Goal: Find specific page/section: Find specific page/section

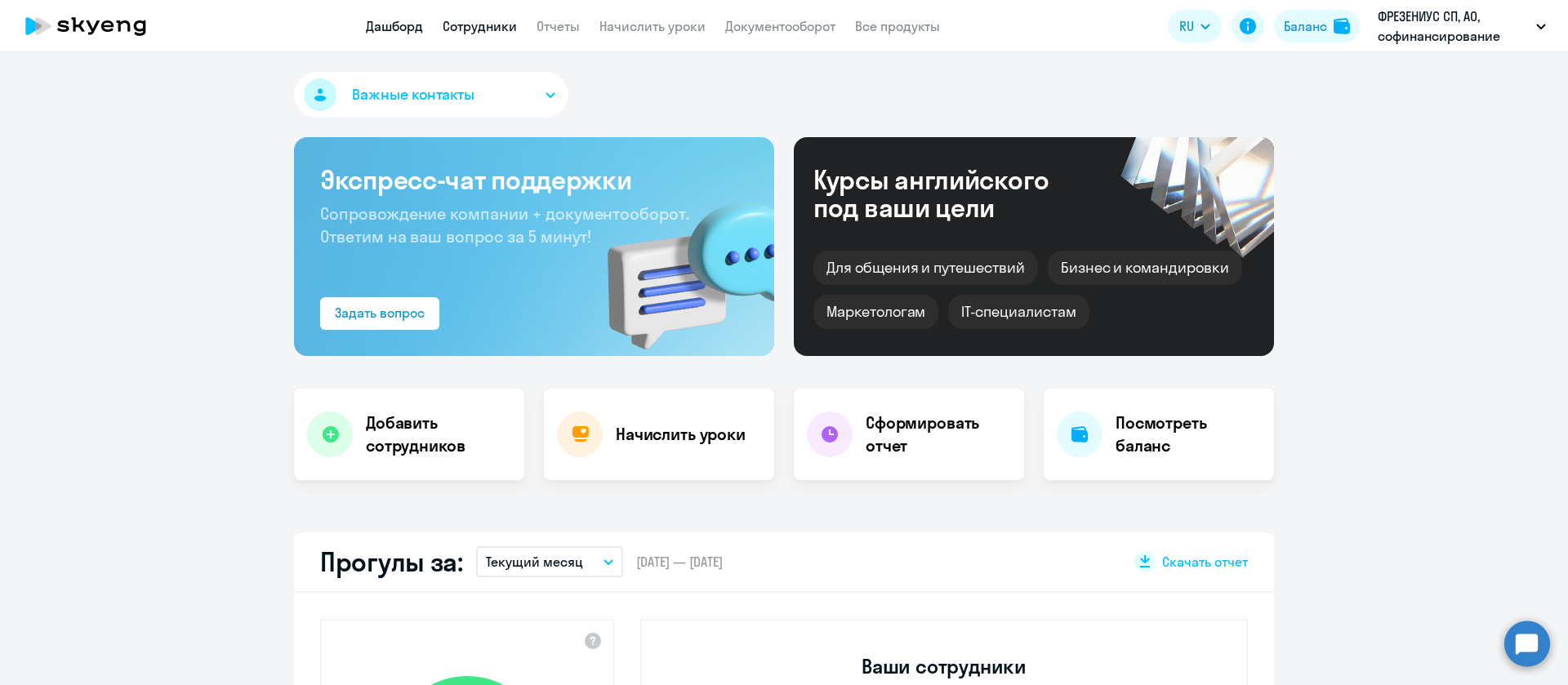
click at [471, 20] on link "Сотрудники" at bounding box center [479, 26] width 74 height 16
select select "30"
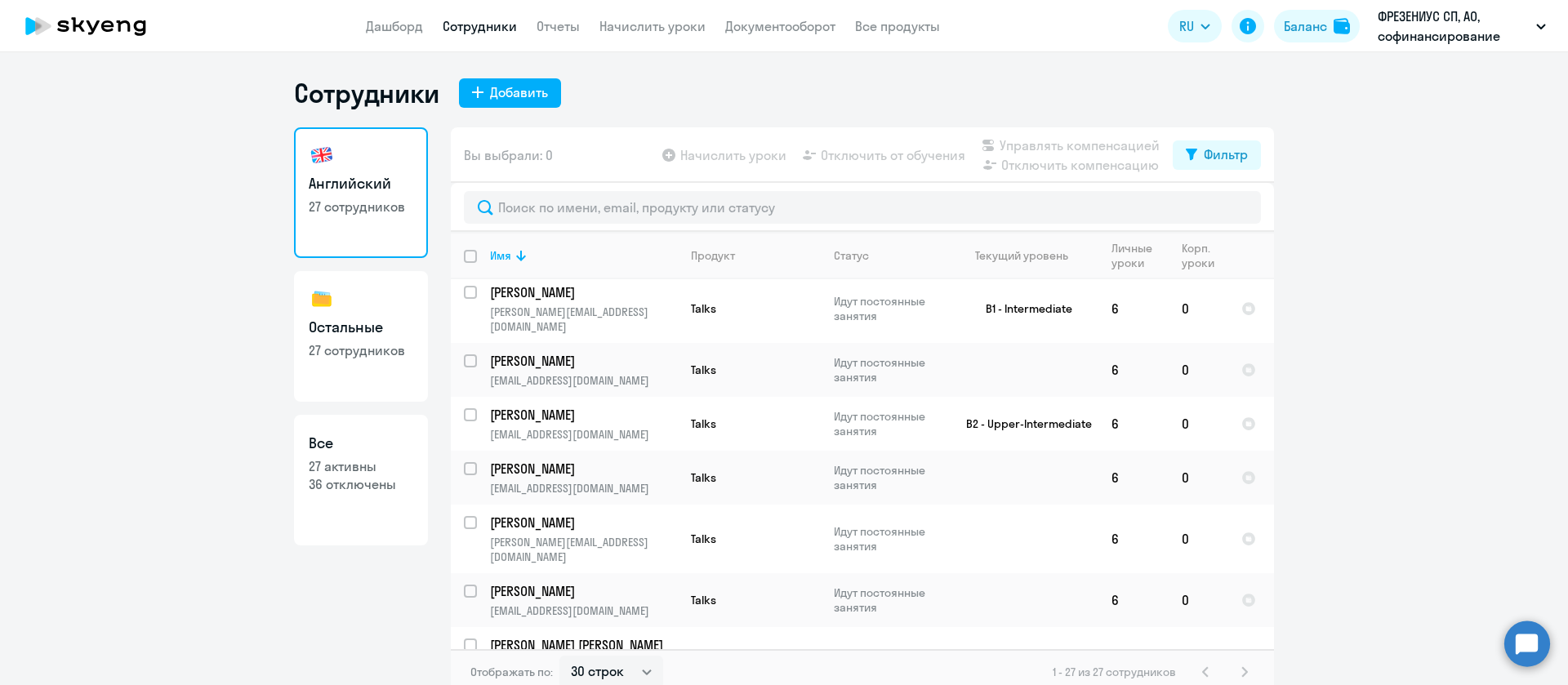
scroll to position [368, 0]
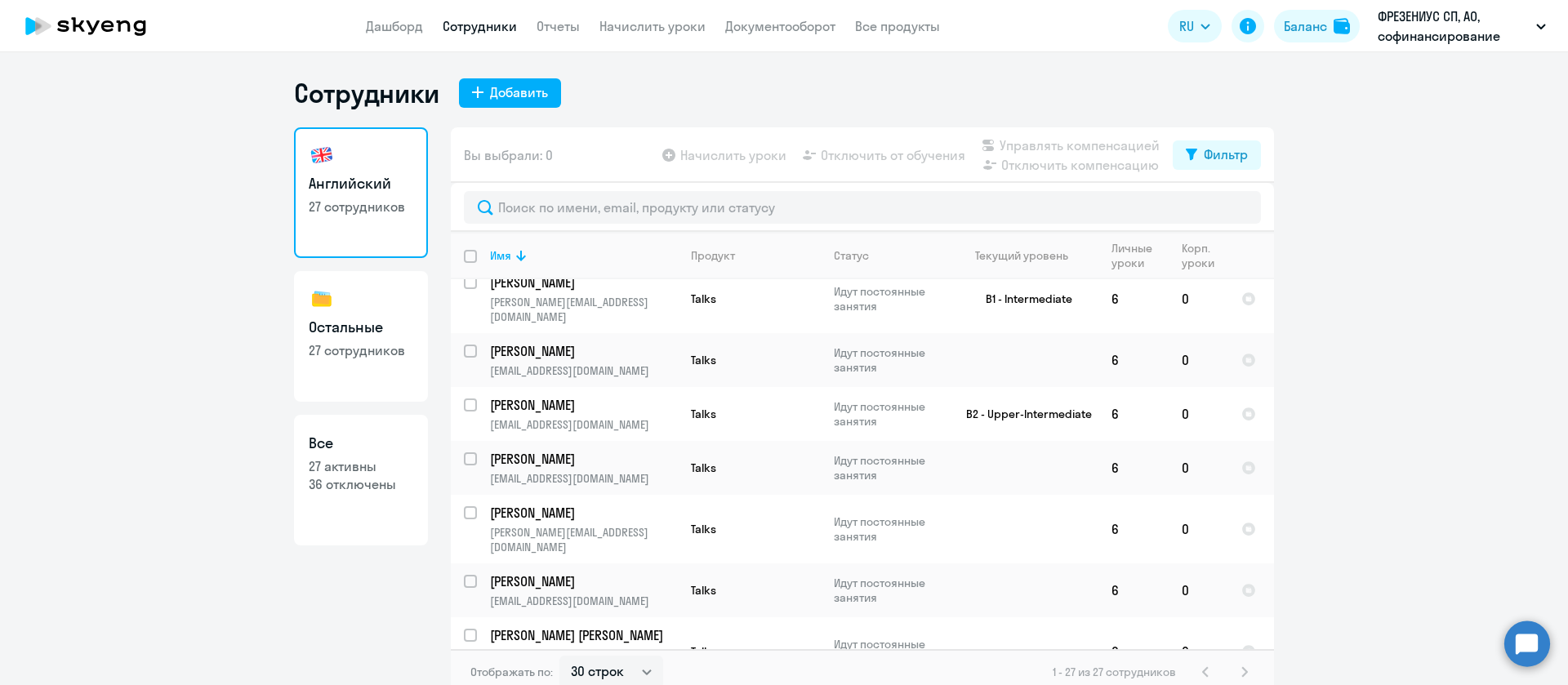
drag, startPoint x: 325, startPoint y: 338, endPoint x: 333, endPoint y: 336, distance: 8.2
click at [325, 336] on link "Остальные 27 сотрудников" at bounding box center [360, 336] width 134 height 131
select select "30"
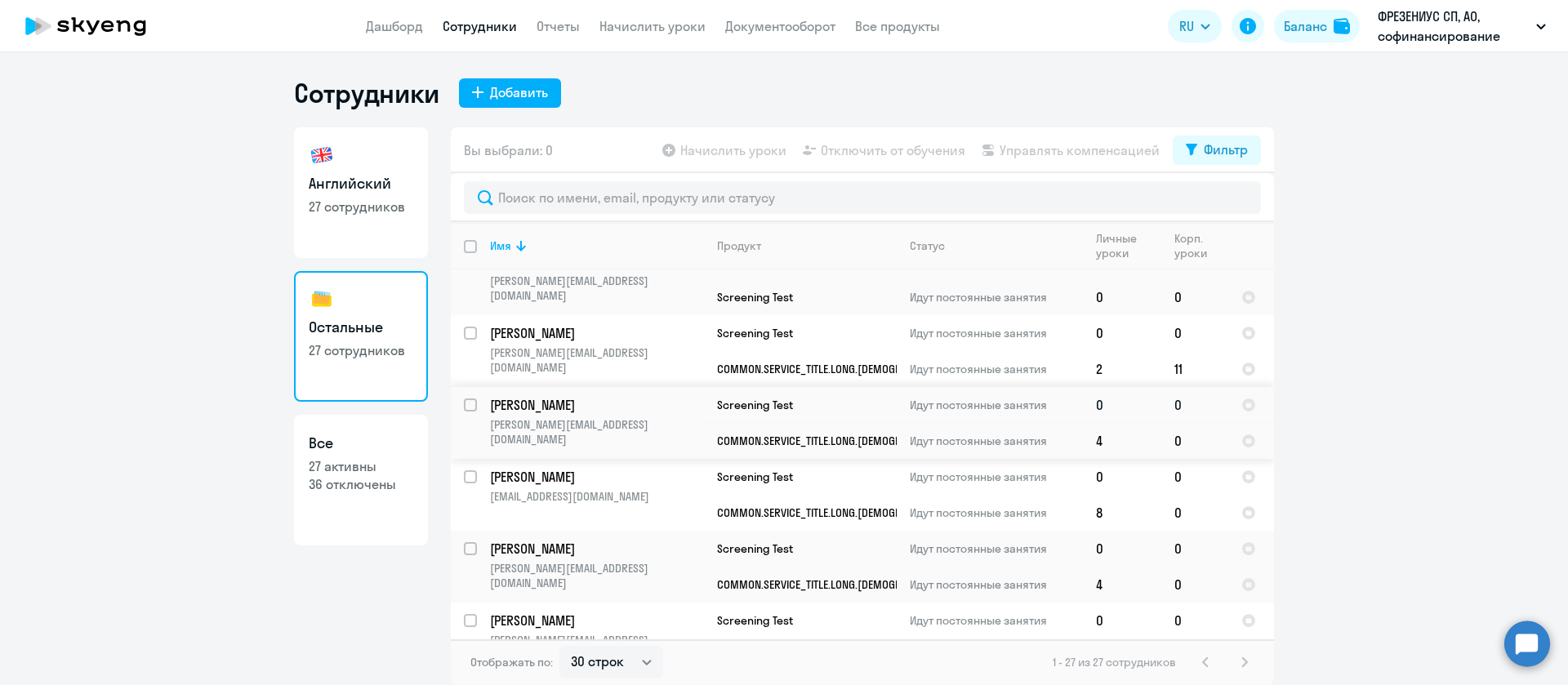
scroll to position [1570, 0]
